Goal: Find specific page/section: Locate a particular part of the current website

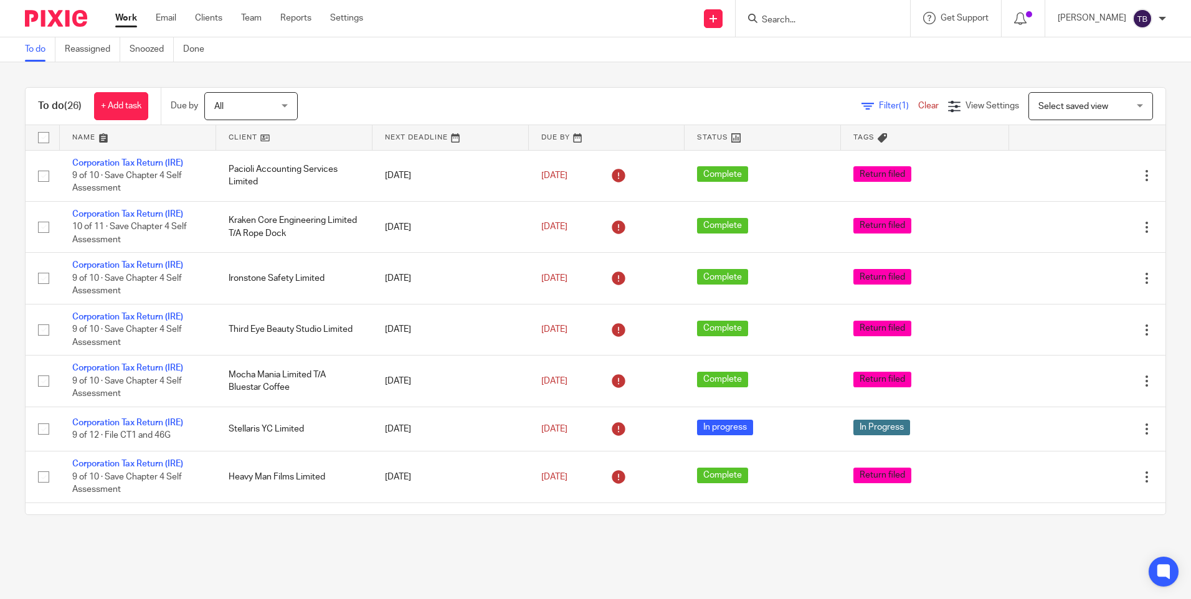
click at [863, 19] on input "Search" at bounding box center [817, 20] width 112 height 11
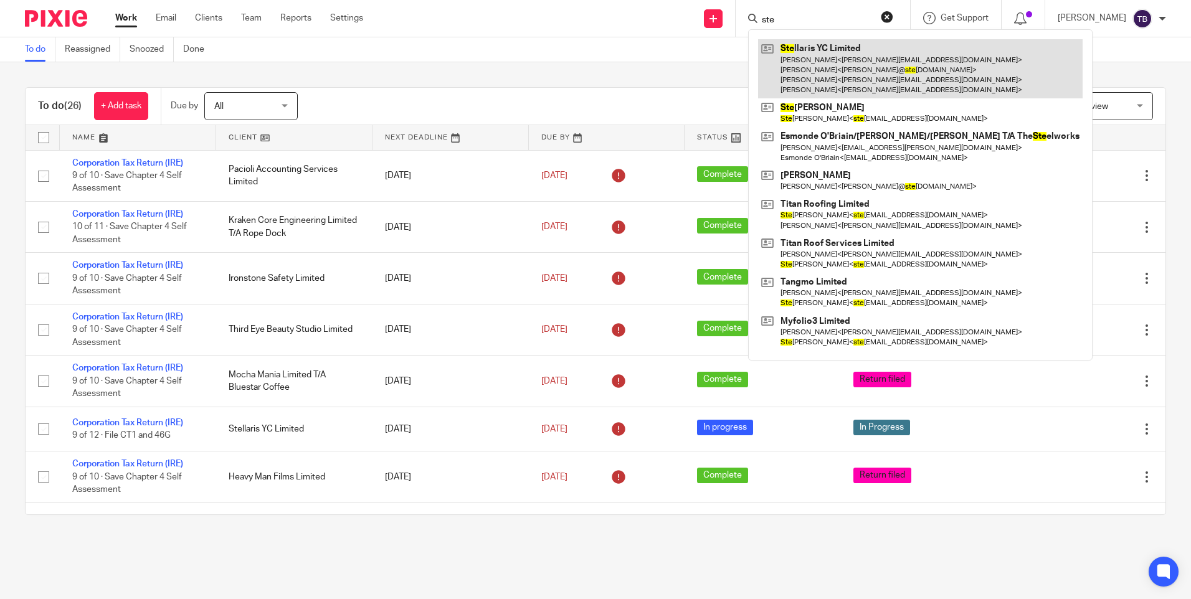
type input "ste"
click at [883, 85] on link at bounding box center [920, 68] width 325 height 59
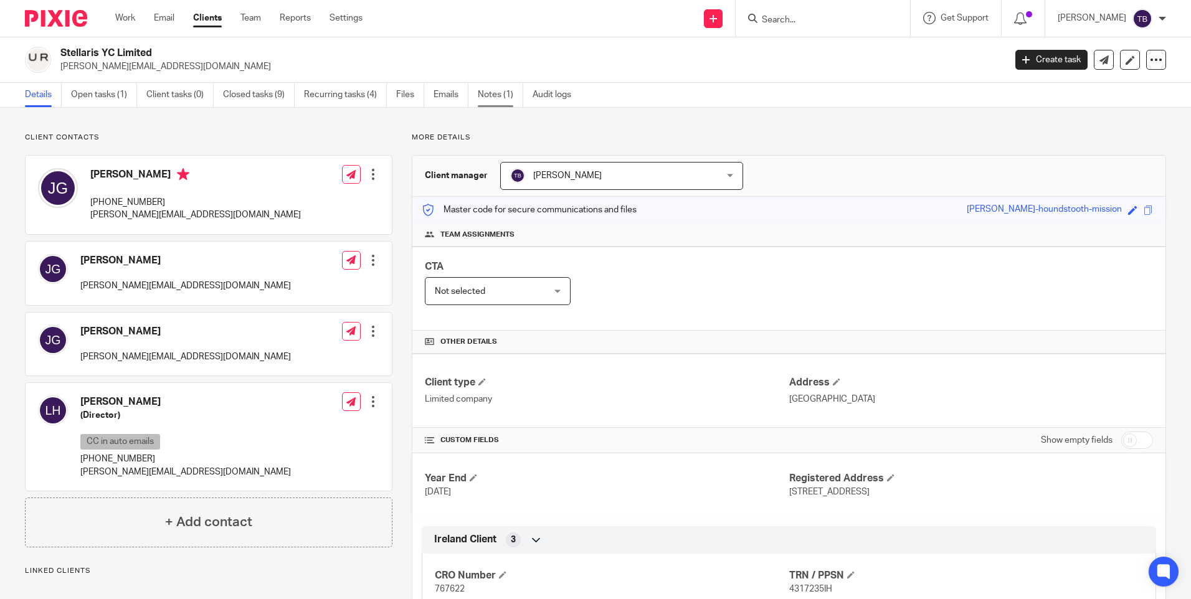
click at [510, 95] on link "Notes (1)" at bounding box center [500, 95] width 45 height 24
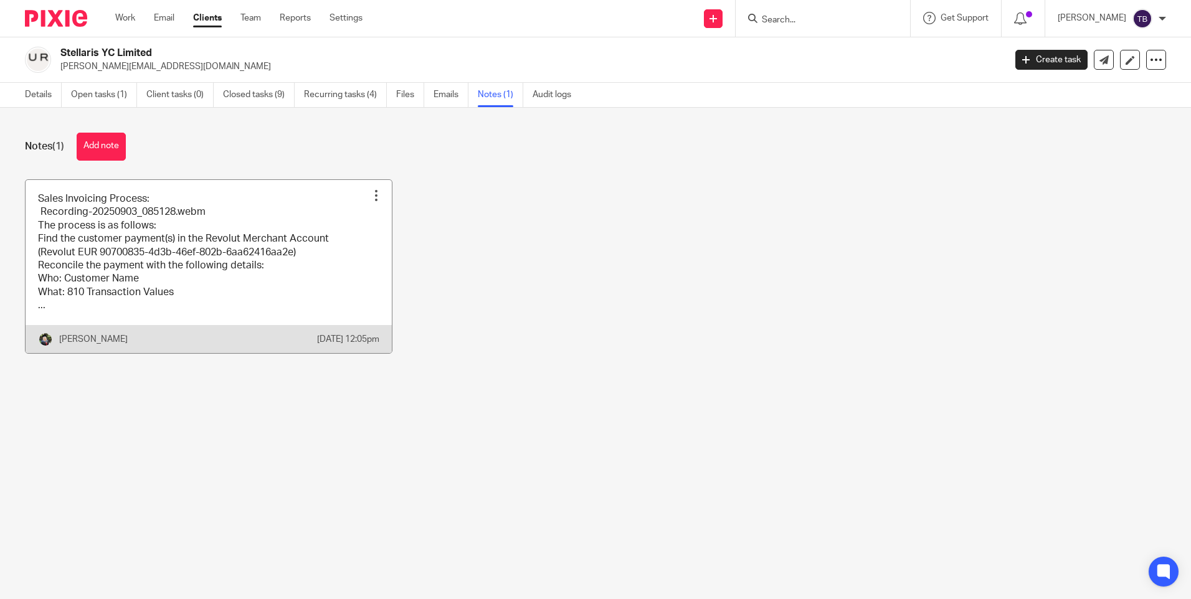
click at [125, 254] on link at bounding box center [209, 266] width 366 height 173
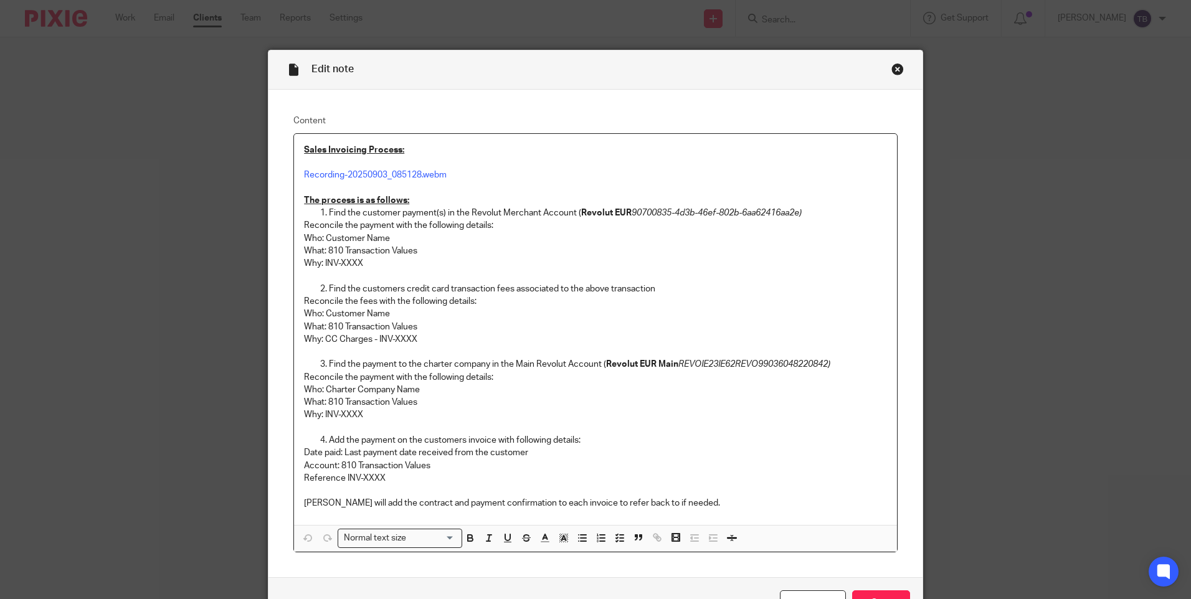
click at [835, 211] on p "Find the customer payment(s) in the Revolut Merchant Account ( Revolut EUR 9070…" at bounding box center [608, 213] width 558 height 12
click at [442, 177] on link "Recording-20250903_085128.webm" at bounding box center [375, 175] width 143 height 9
drag, startPoint x: 450, startPoint y: 177, endPoint x: 298, endPoint y: 173, distance: 152.1
click at [297, 173] on div "Sales Invoicing Process: Recording-20250903_085128.webm The process is as follo…" at bounding box center [595, 329] width 603 height 391
click at [359, 198] on link "[URL][DOMAIN_NAME]" at bounding box center [402, 199] width 89 height 12
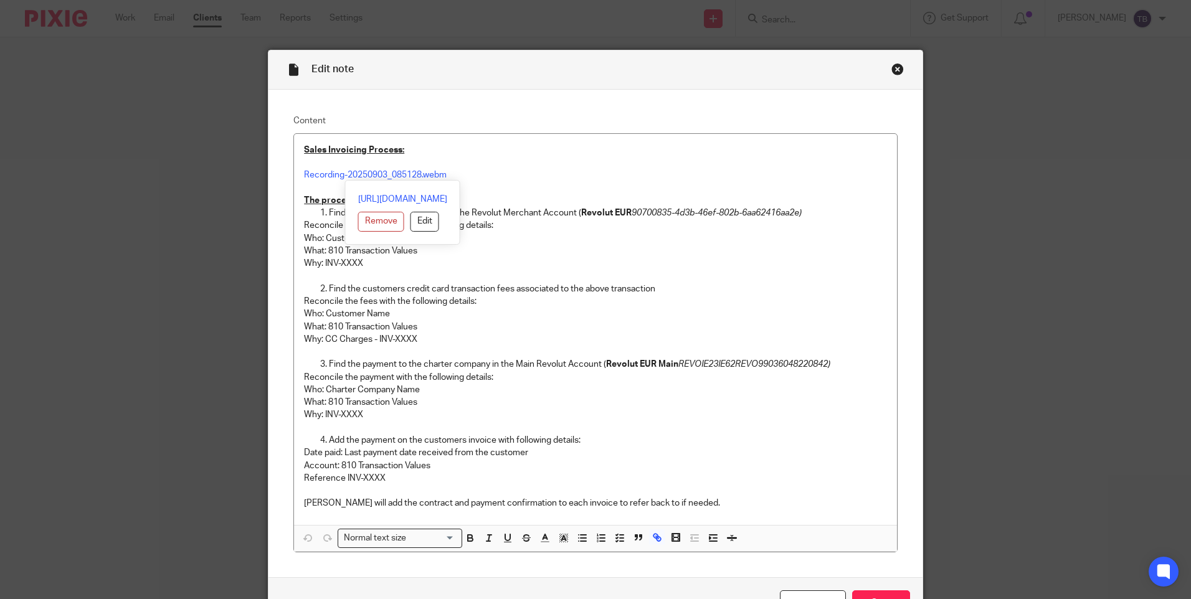
click at [628, 245] on p "What: 810 Transaction Values" at bounding box center [595, 251] width 583 height 12
